Goal: Check status: Check status

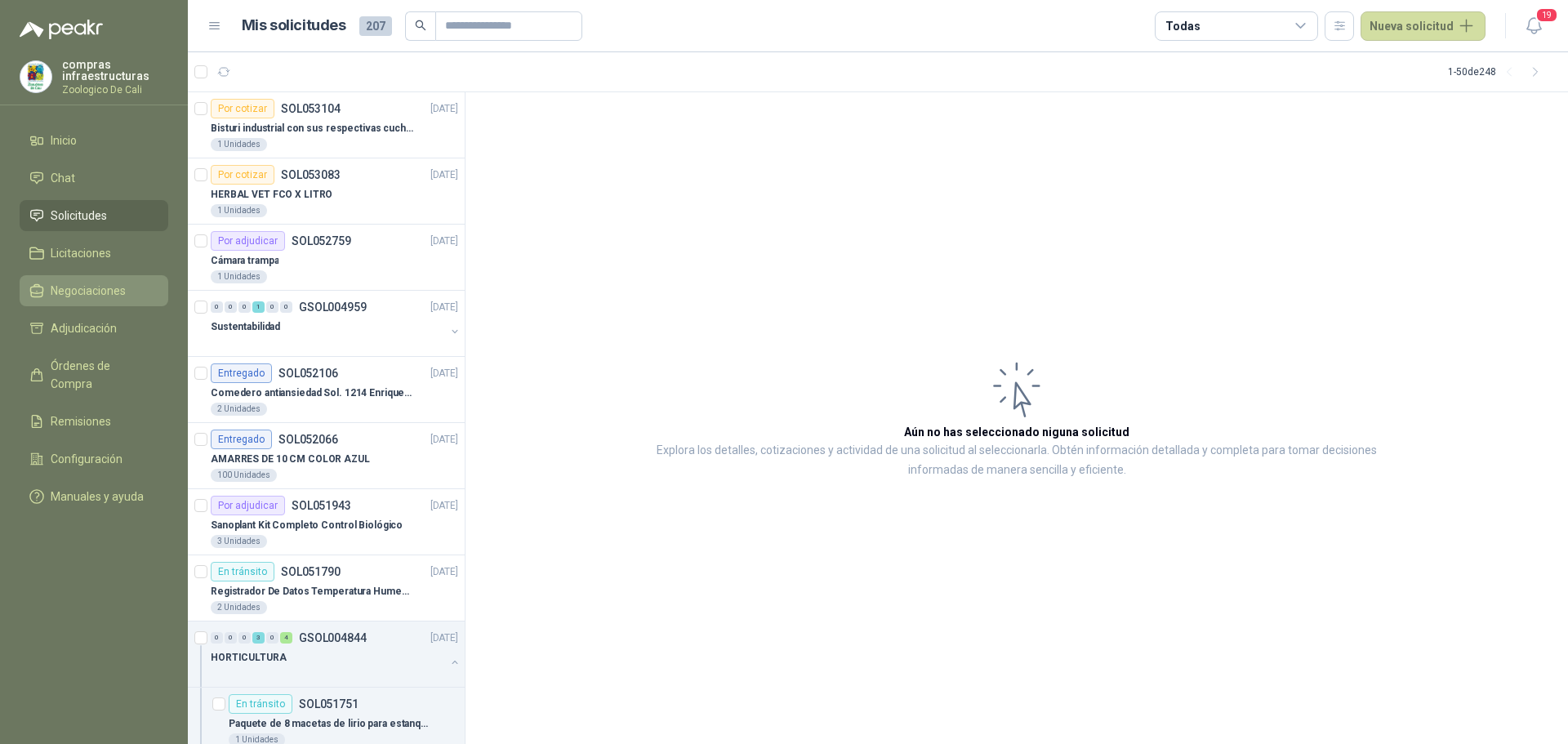
scroll to position [164, 0]
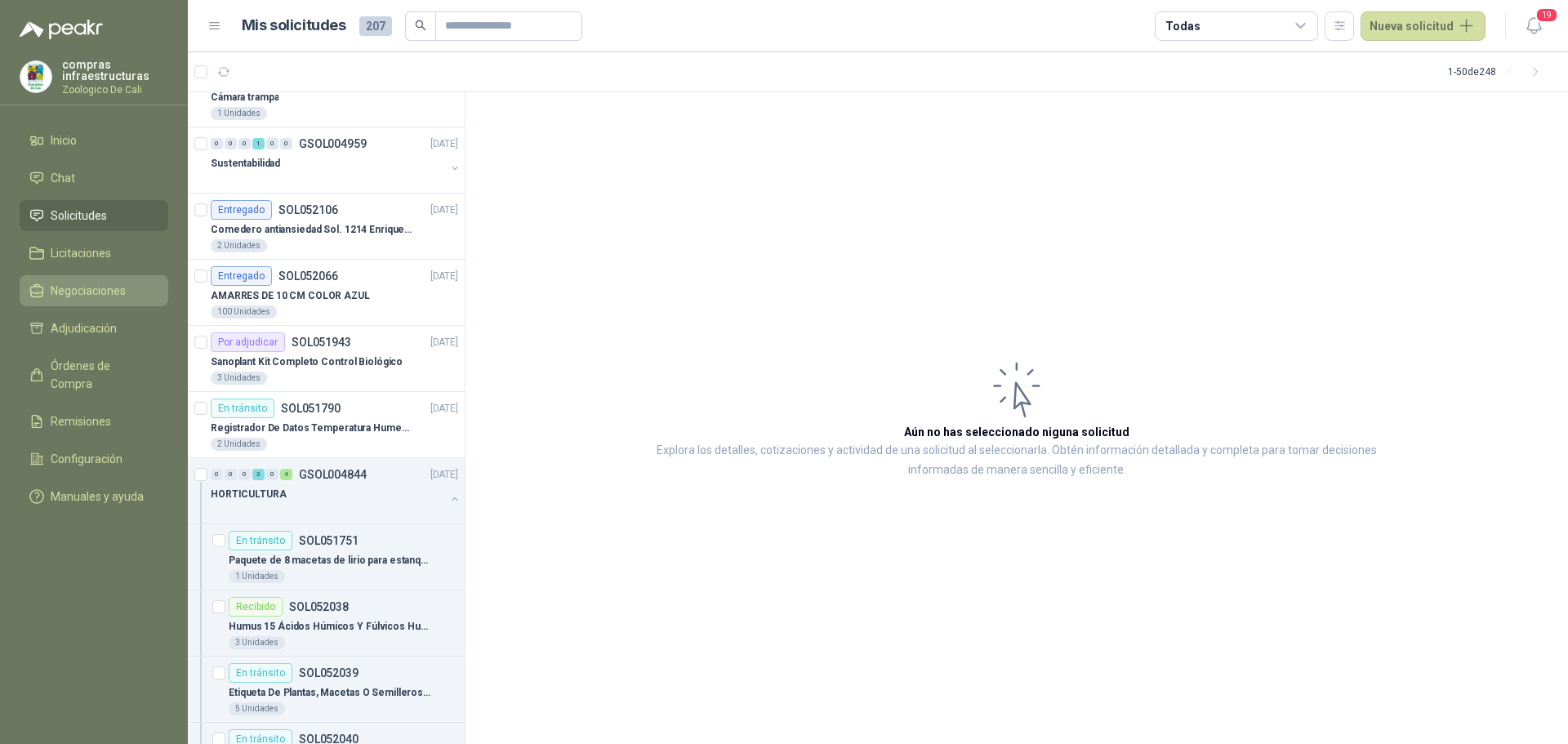
click at [89, 283] on span "Negociaciones" at bounding box center [88, 291] width 75 height 18
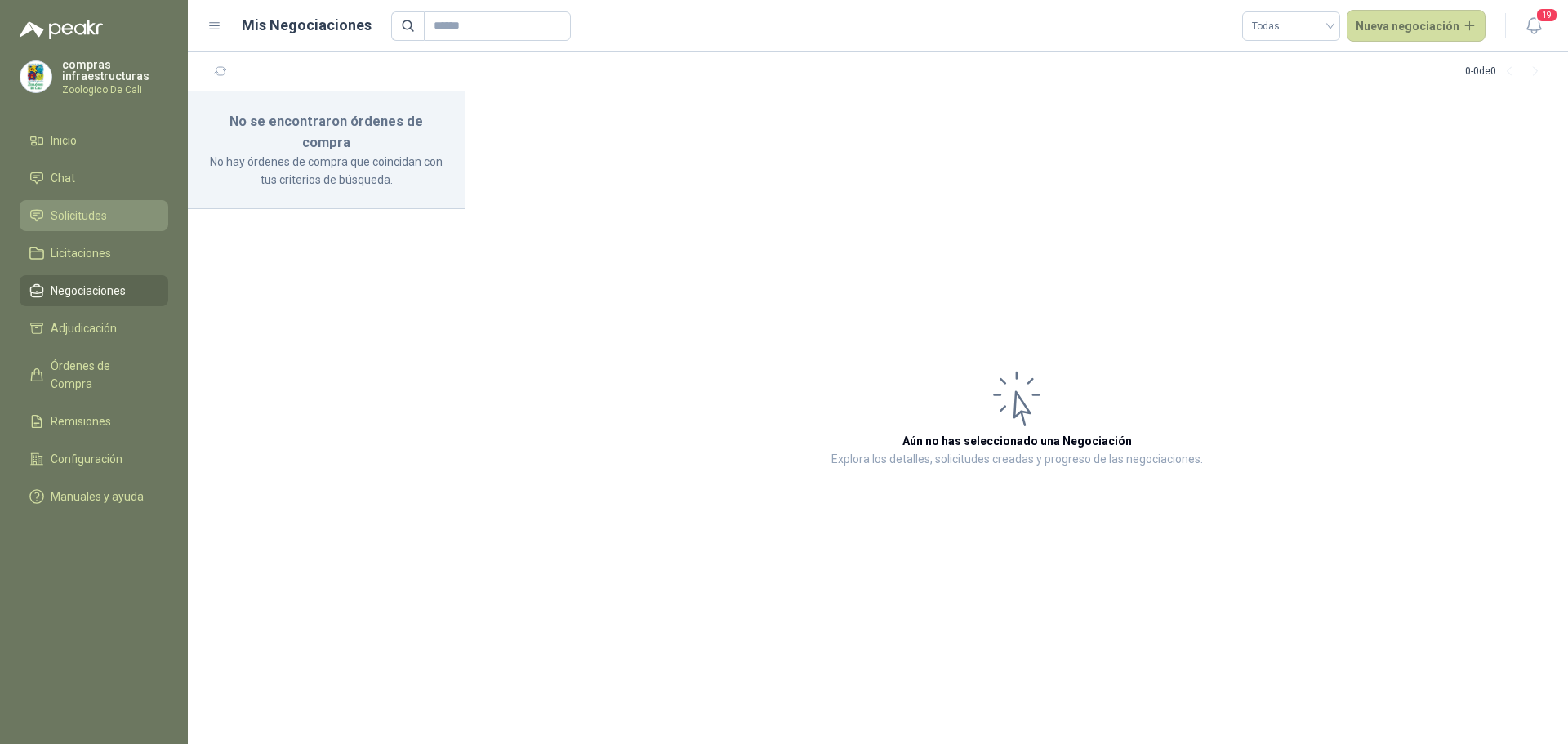
click at [66, 218] on span "Solicitudes" at bounding box center [79, 216] width 56 height 18
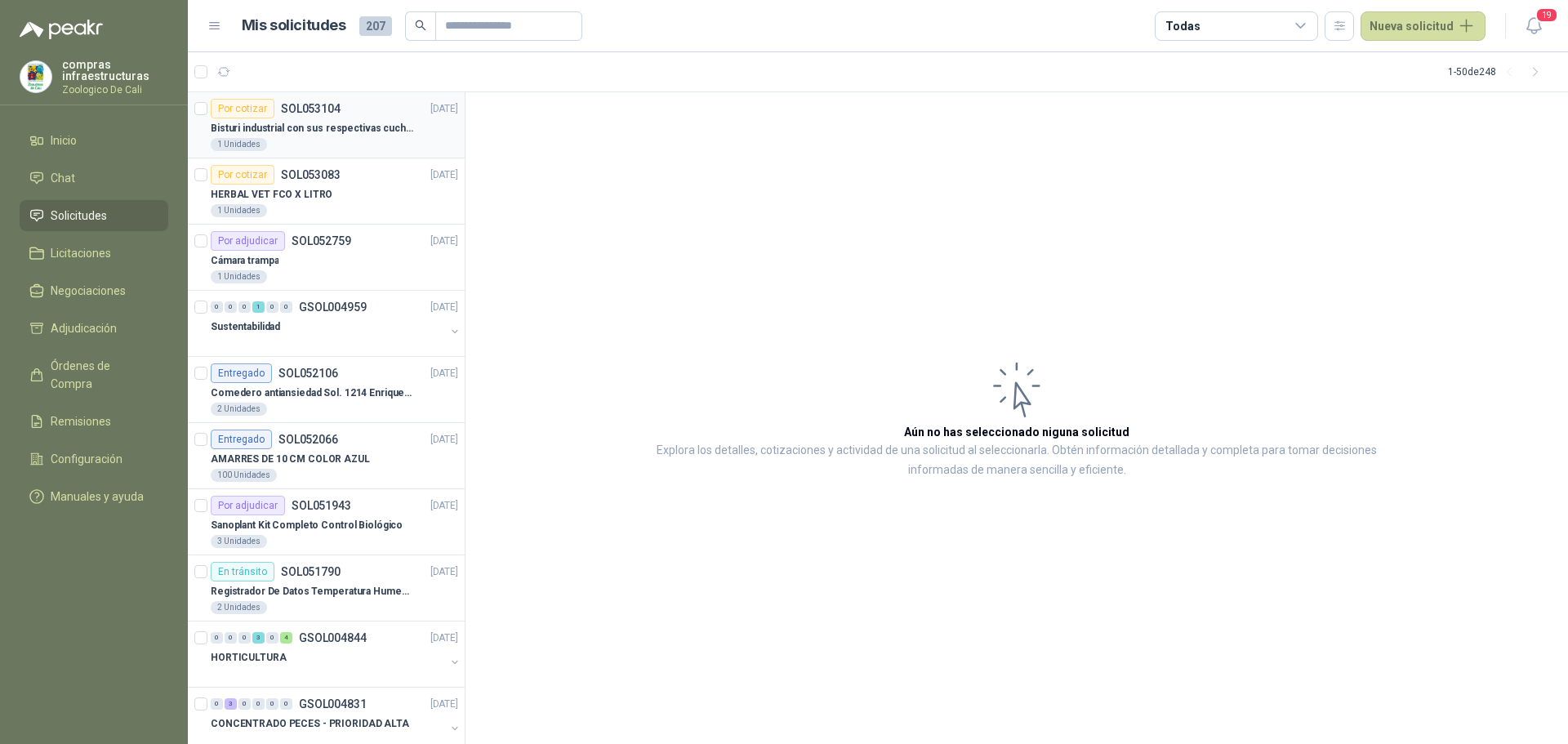
click at [372, 138] on div "1 Unidades" at bounding box center [334, 144] width 248 height 13
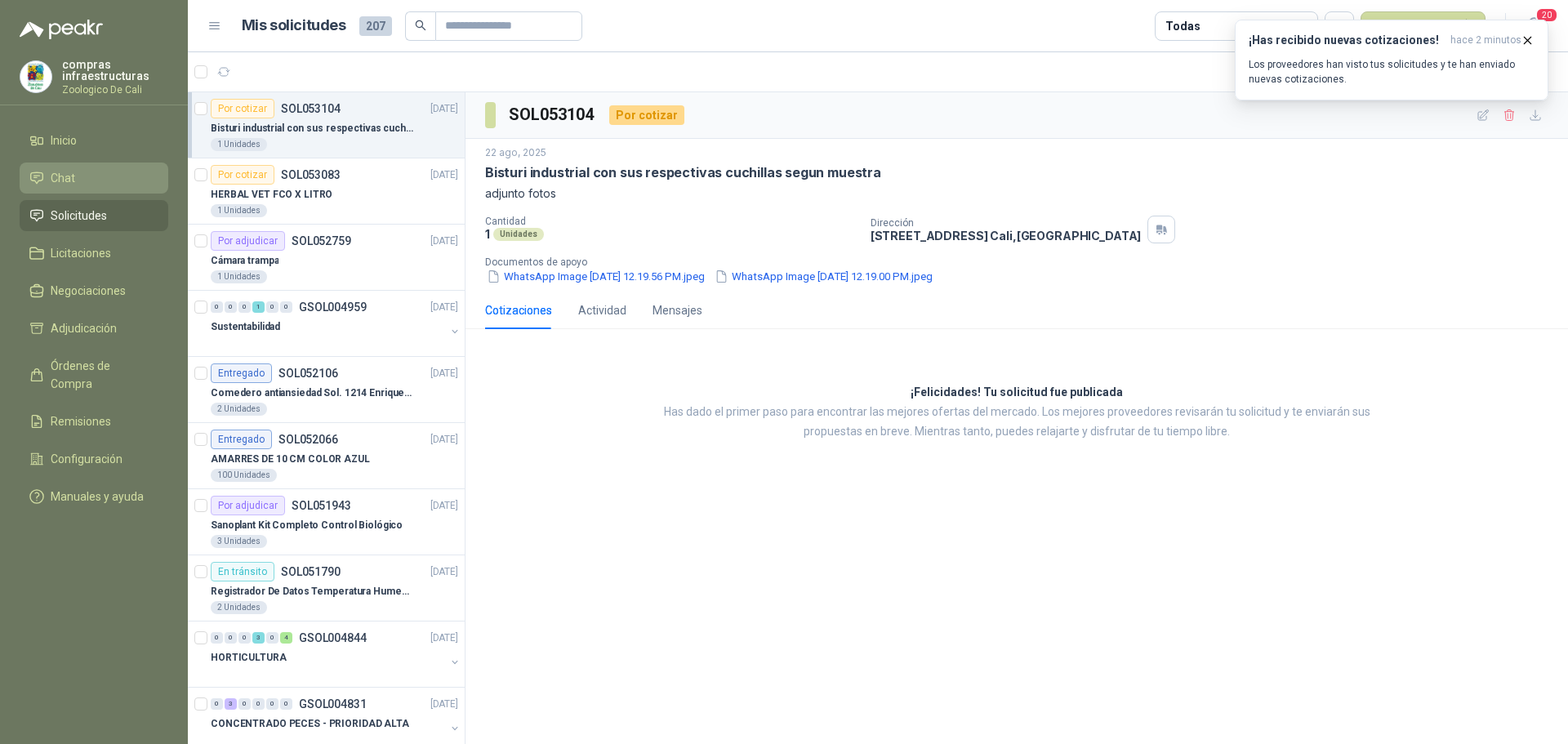
click at [113, 192] on link "Chat" at bounding box center [94, 178] width 149 height 31
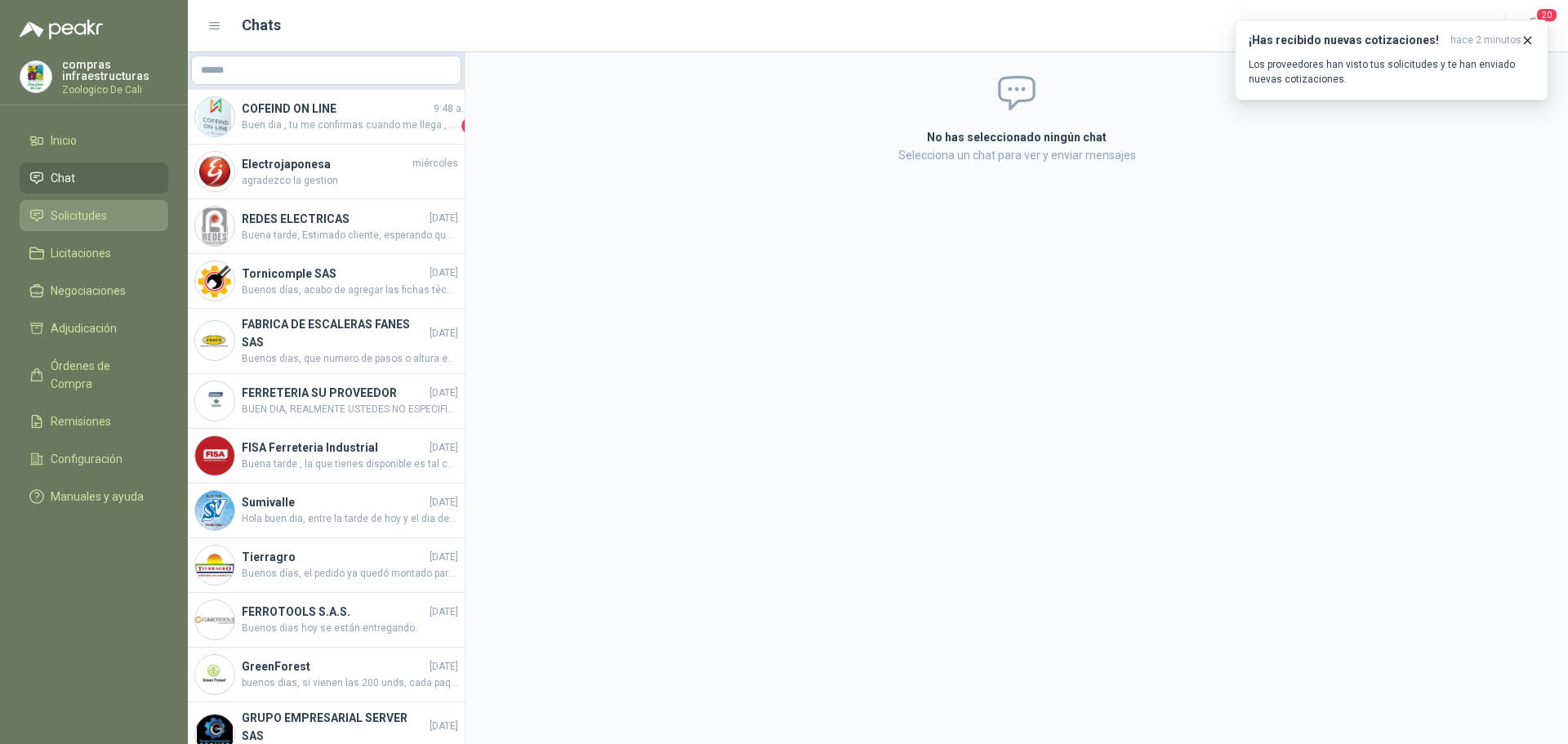
click at [100, 215] on span "Solicitudes" at bounding box center [79, 216] width 56 height 18
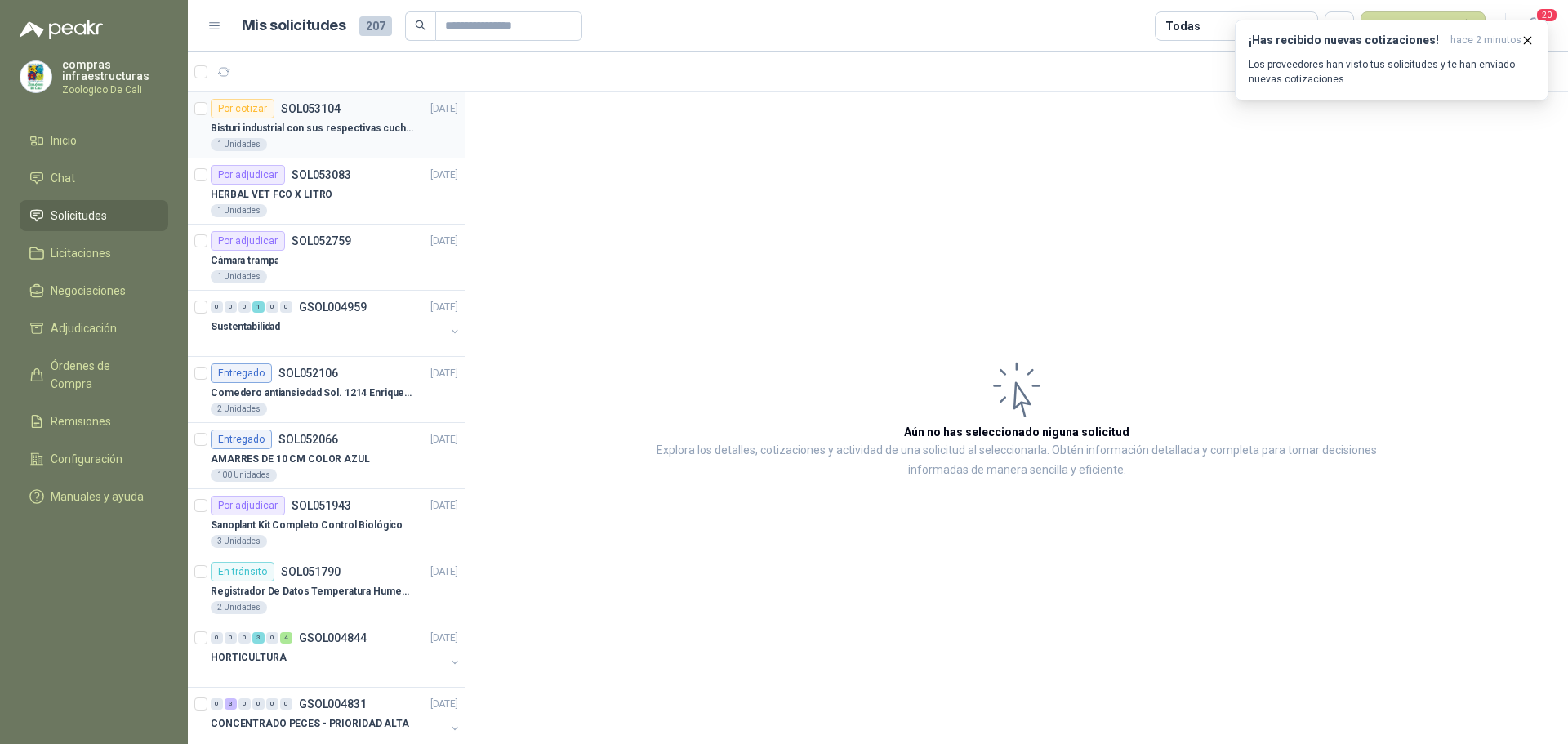
click at [301, 126] on p "Bisturi industrial con sus respectivas cuchillas segun muestra" at bounding box center [312, 128] width 203 height 15
